Goal: Task Accomplishment & Management: Complete application form

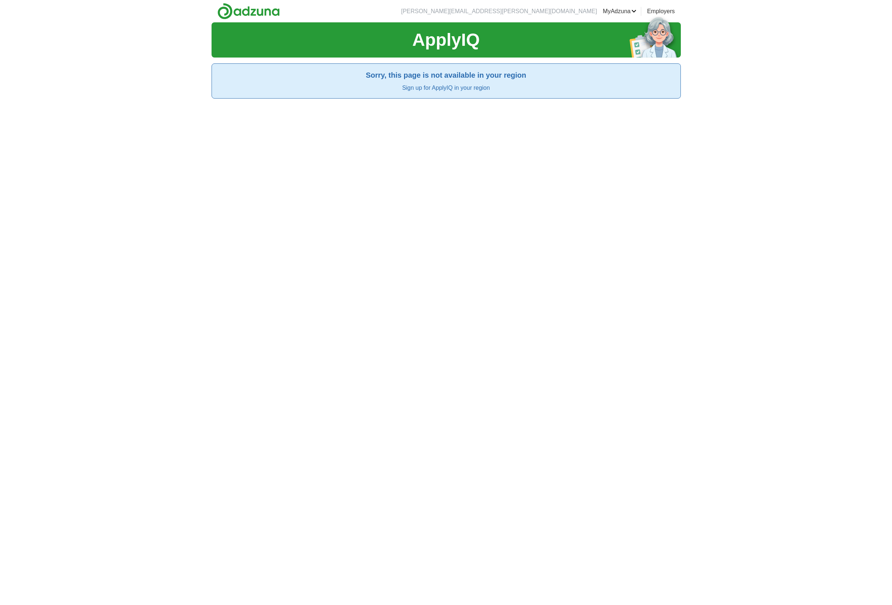
click at [633, 9] on link "MyAdzuna" at bounding box center [620, 11] width 34 height 9
drag, startPoint x: 434, startPoint y: 158, endPoint x: 333, endPoint y: 103, distance: 115.0
click at [434, 158] on div "ApplyIQ Sorry, this page is not available in your region Sign up for ApplyIQ in…" at bounding box center [446, 324] width 469 height 605
click at [474, 90] on link "Sign up for ApplyIQ in your region" at bounding box center [446, 88] width 88 height 6
click at [471, 88] on link "Sign up for ApplyIQ in your region" at bounding box center [446, 88] width 88 height 6
